Goal: Transaction & Acquisition: Purchase product/service

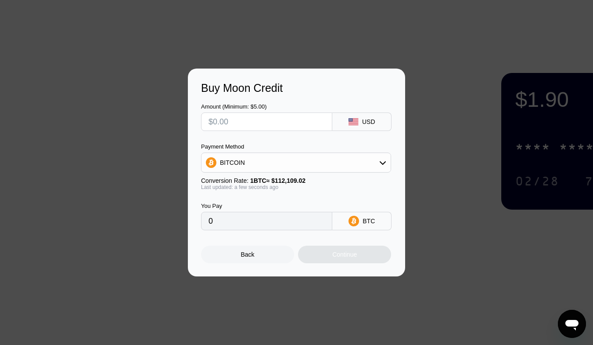
click at [344, 162] on div "BITCOIN" at bounding box center [296, 163] width 189 height 18
click at [317, 204] on div "USDT on TRON" at bounding box center [302, 206] width 166 height 7
type input "0.00"
click at [253, 123] on input "text" at bounding box center [267, 122] width 116 height 18
type input "$3"
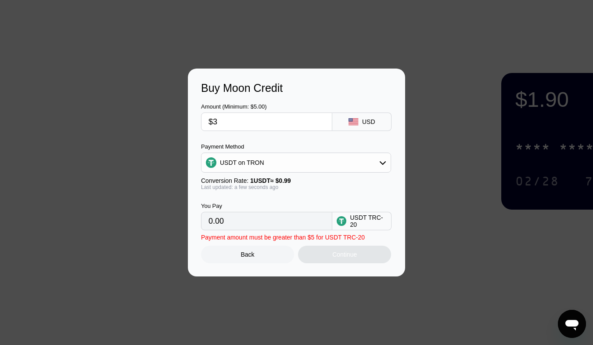
type input "3.03"
type input "$30"
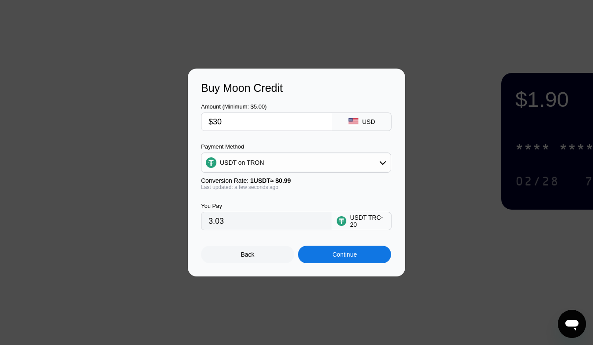
type input "30.30"
type input "$3"
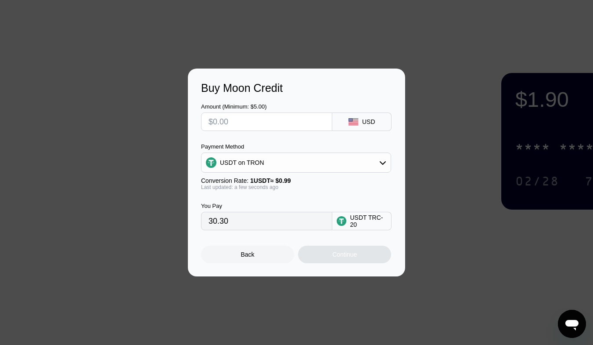
type input "0.00"
type input "$2"
type input "2.02"
type input "$20"
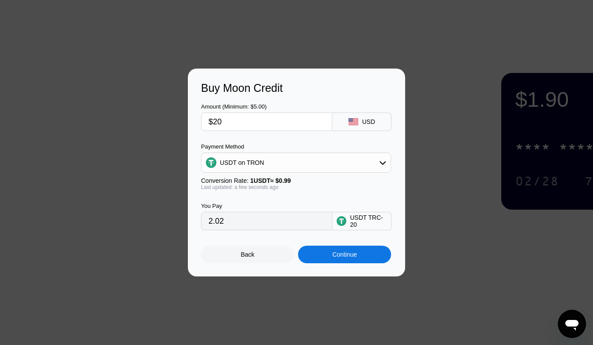
type input "20.20"
type input "$2"
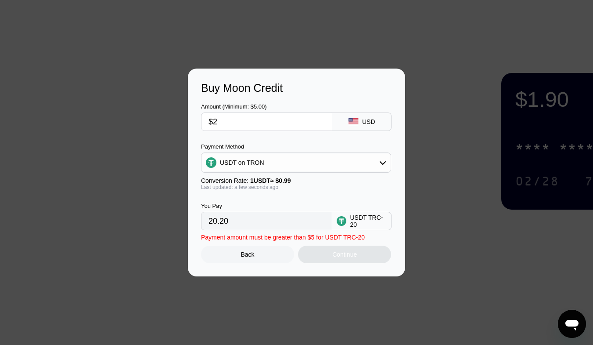
type input "2.02"
type input "$25"
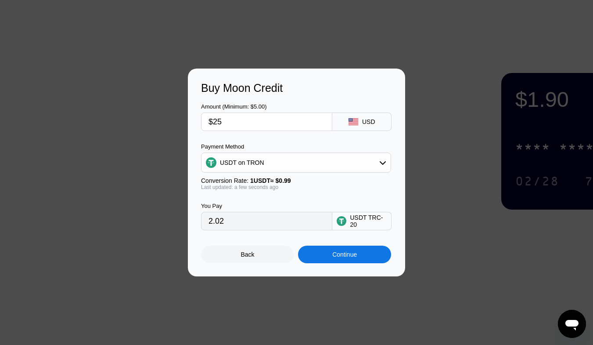
type input "25.25"
type input "$2"
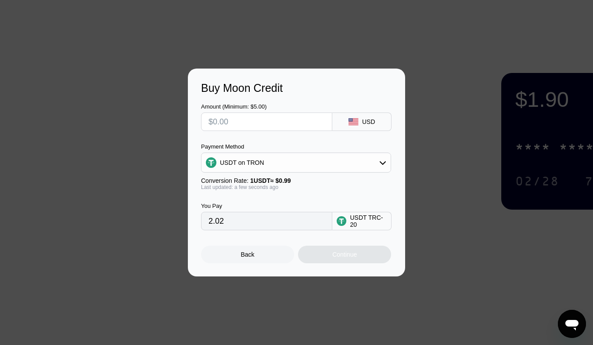
type input "0.00"
type input "$3"
type input "3.03"
type input "$30"
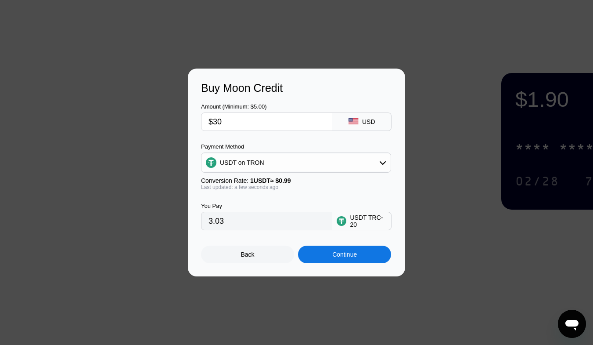
type input "30.30"
type input "$30"
click at [351, 258] on div "Continue" at bounding box center [345, 254] width 25 height 7
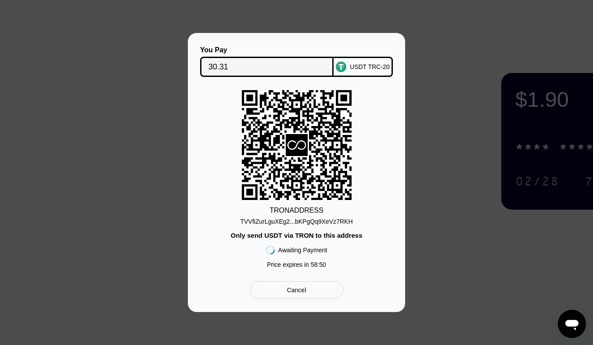
click at [315, 223] on div "TVVfiZurLguXEg2...bKPgQq9XeVz7RKH" at bounding box center [296, 221] width 112 height 7
